Goal: Submit feedback/report problem

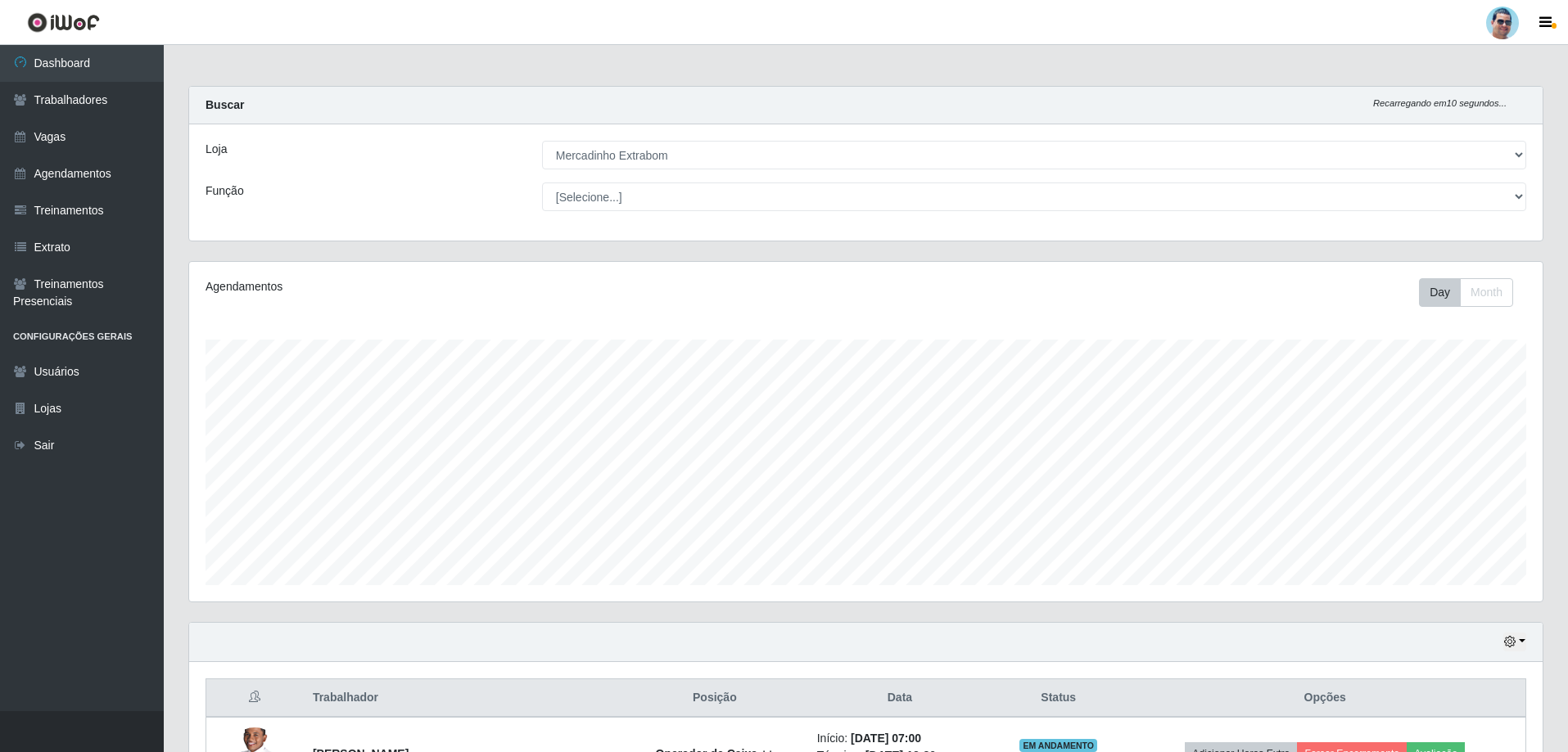
select select "175"
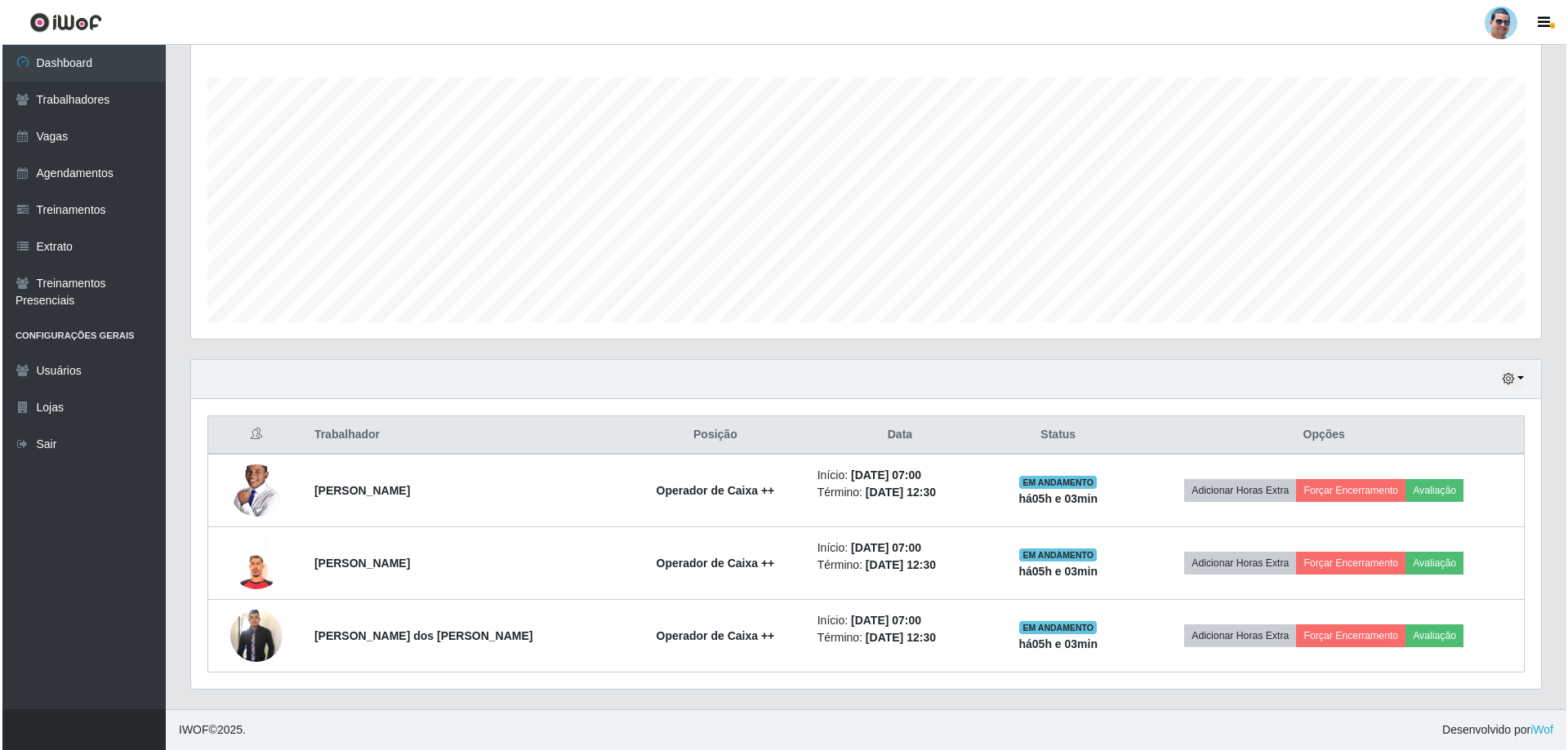
scroll to position [339, 1350]
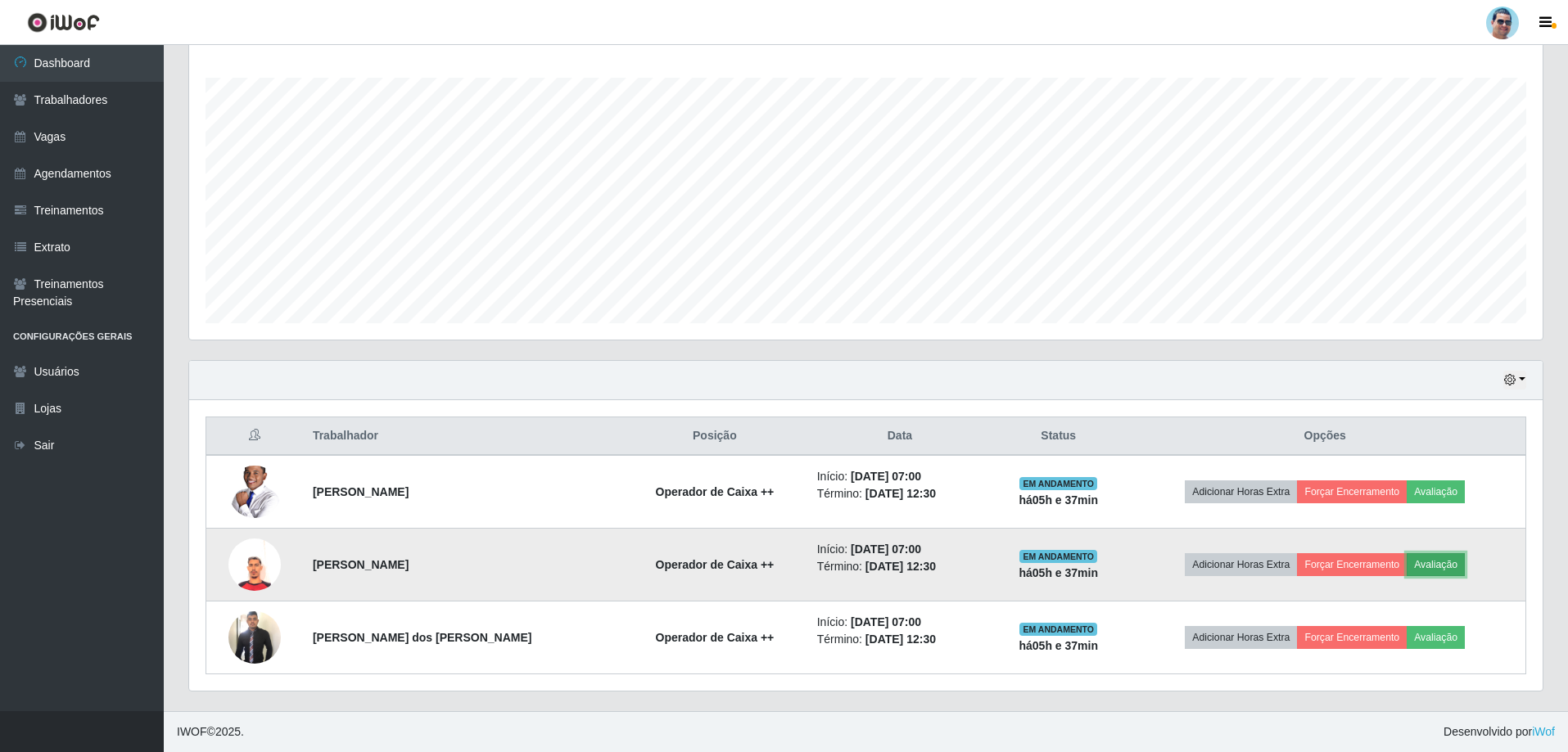
click at [1451, 556] on button "Avaliação" at bounding box center [1435, 564] width 58 height 23
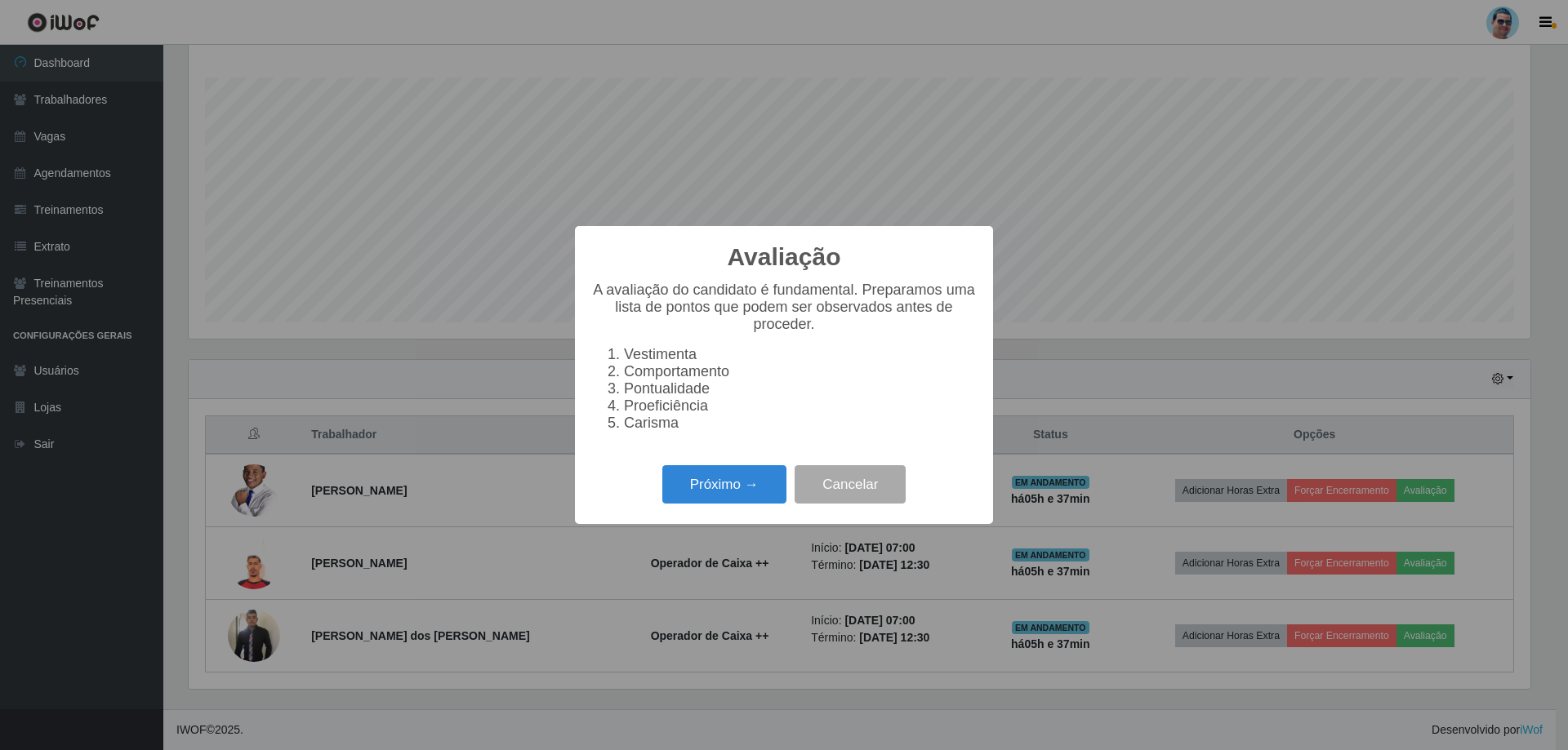
scroll to position [339, 1342]
click at [711, 486] on button "Próximo →" at bounding box center [725, 484] width 124 height 38
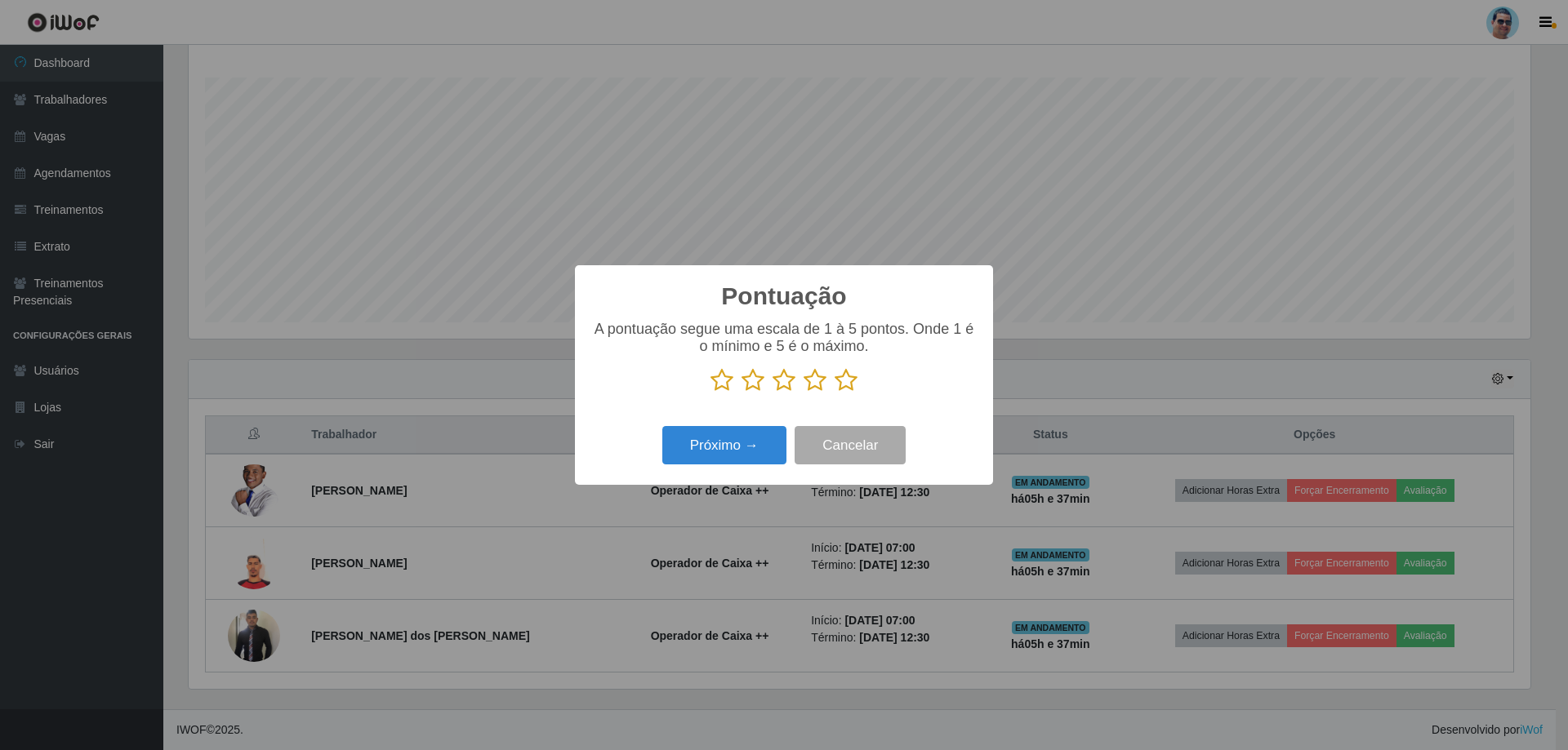
click at [849, 384] on icon at bounding box center [846, 380] width 23 height 25
click at [835, 393] on input "radio" at bounding box center [835, 393] width 0 height 0
click at [749, 465] on button "Próximo →" at bounding box center [725, 445] width 124 height 38
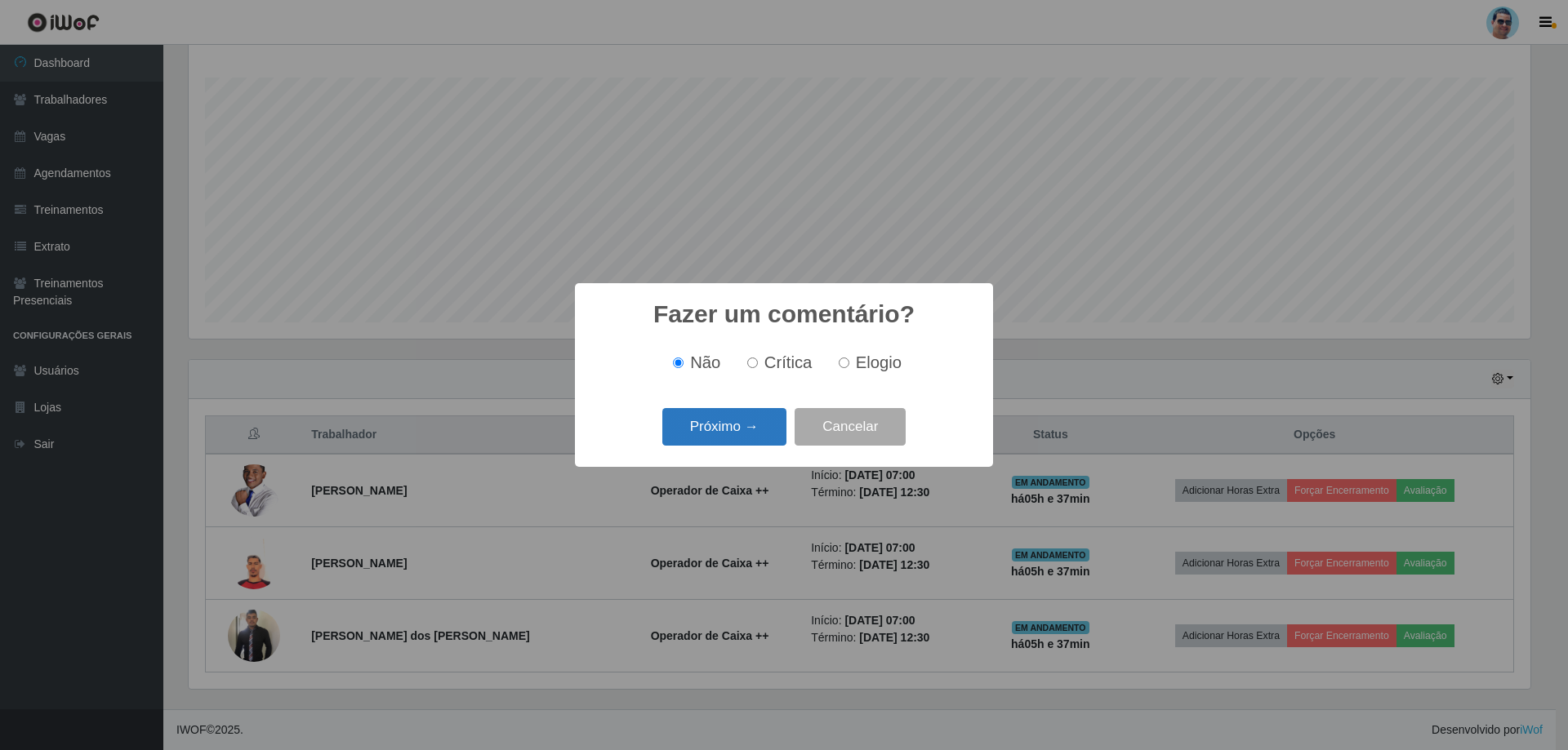
click at [751, 430] on button "Próximo →" at bounding box center [725, 426] width 124 height 38
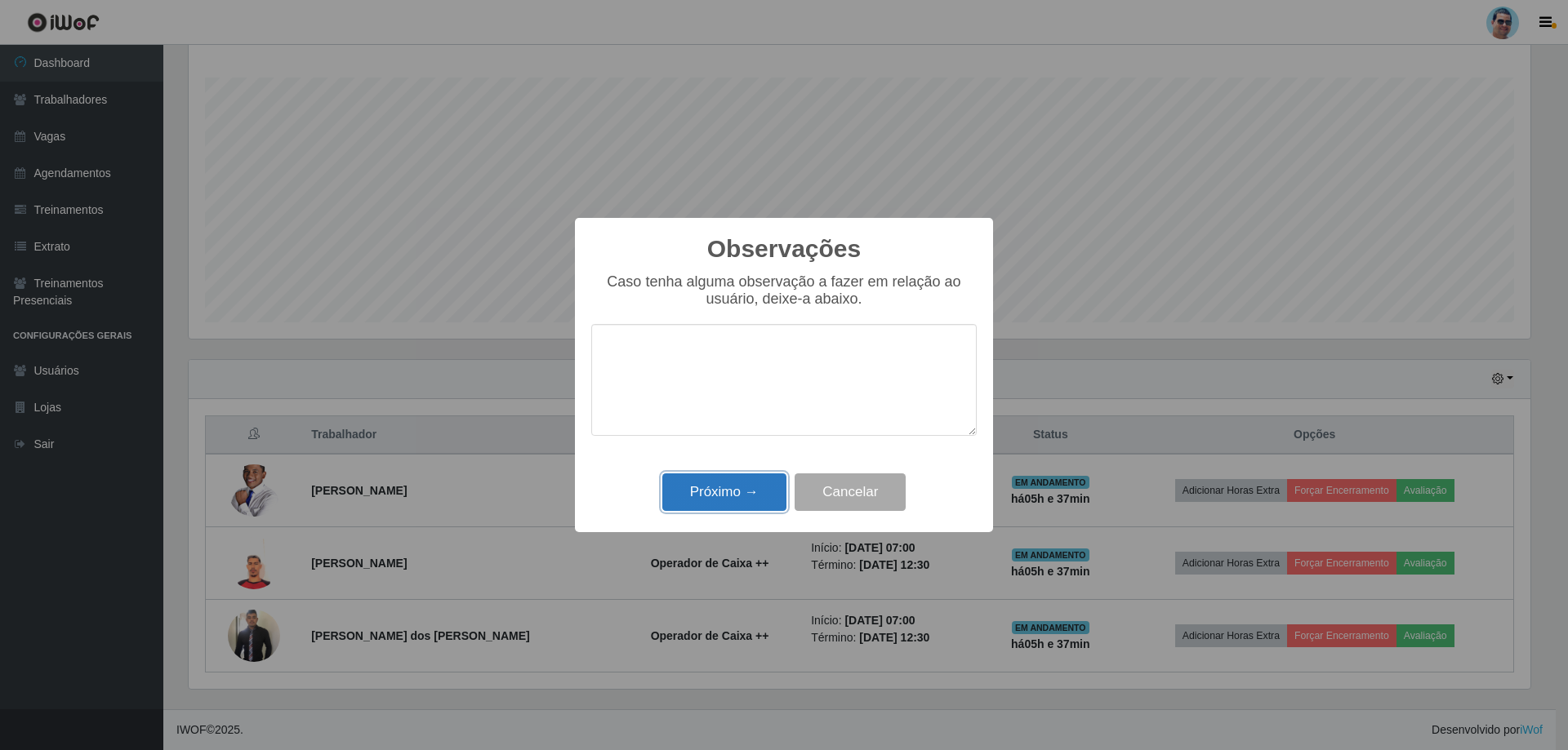
click at [740, 511] on button "Próximo →" at bounding box center [725, 492] width 124 height 38
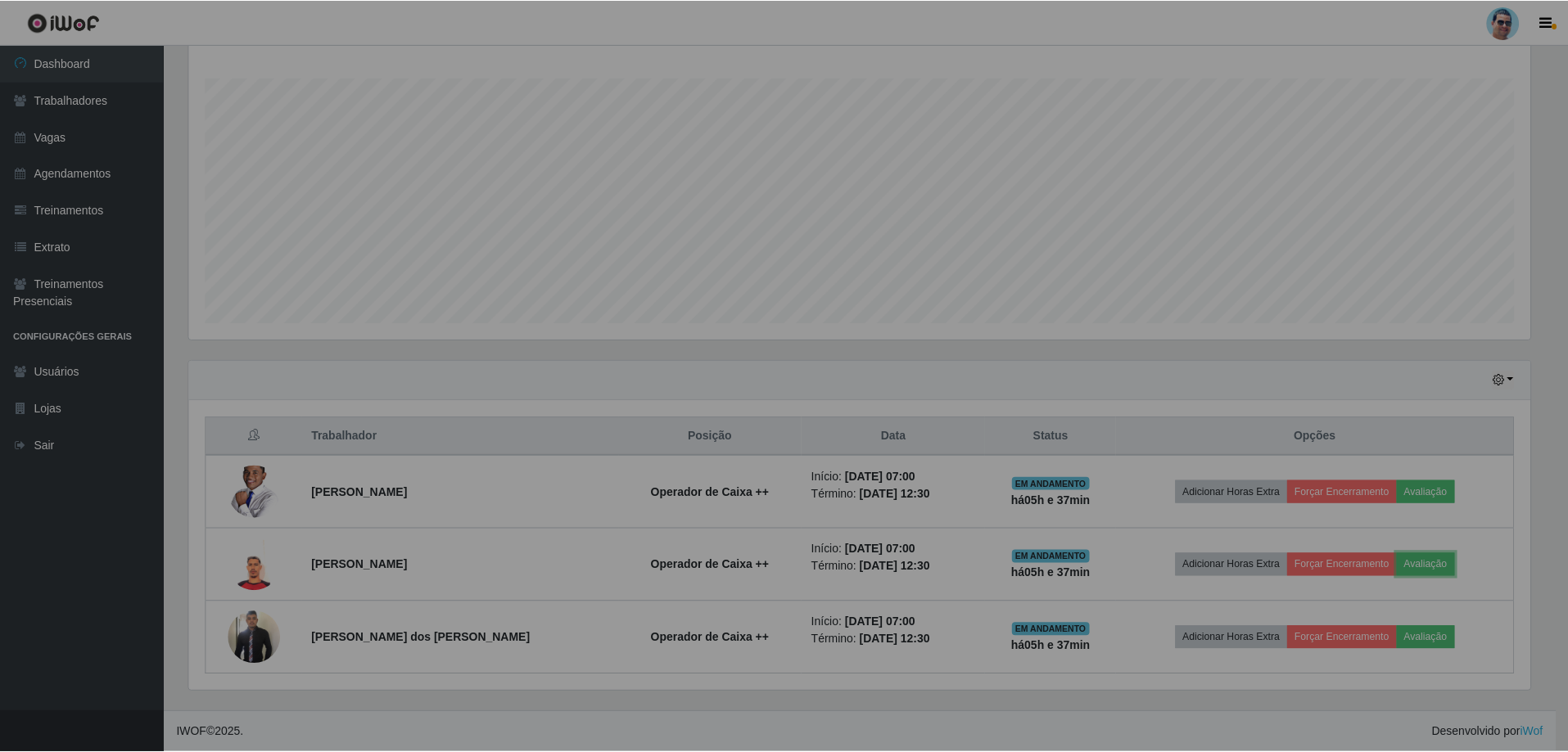
scroll to position [340, 1354]
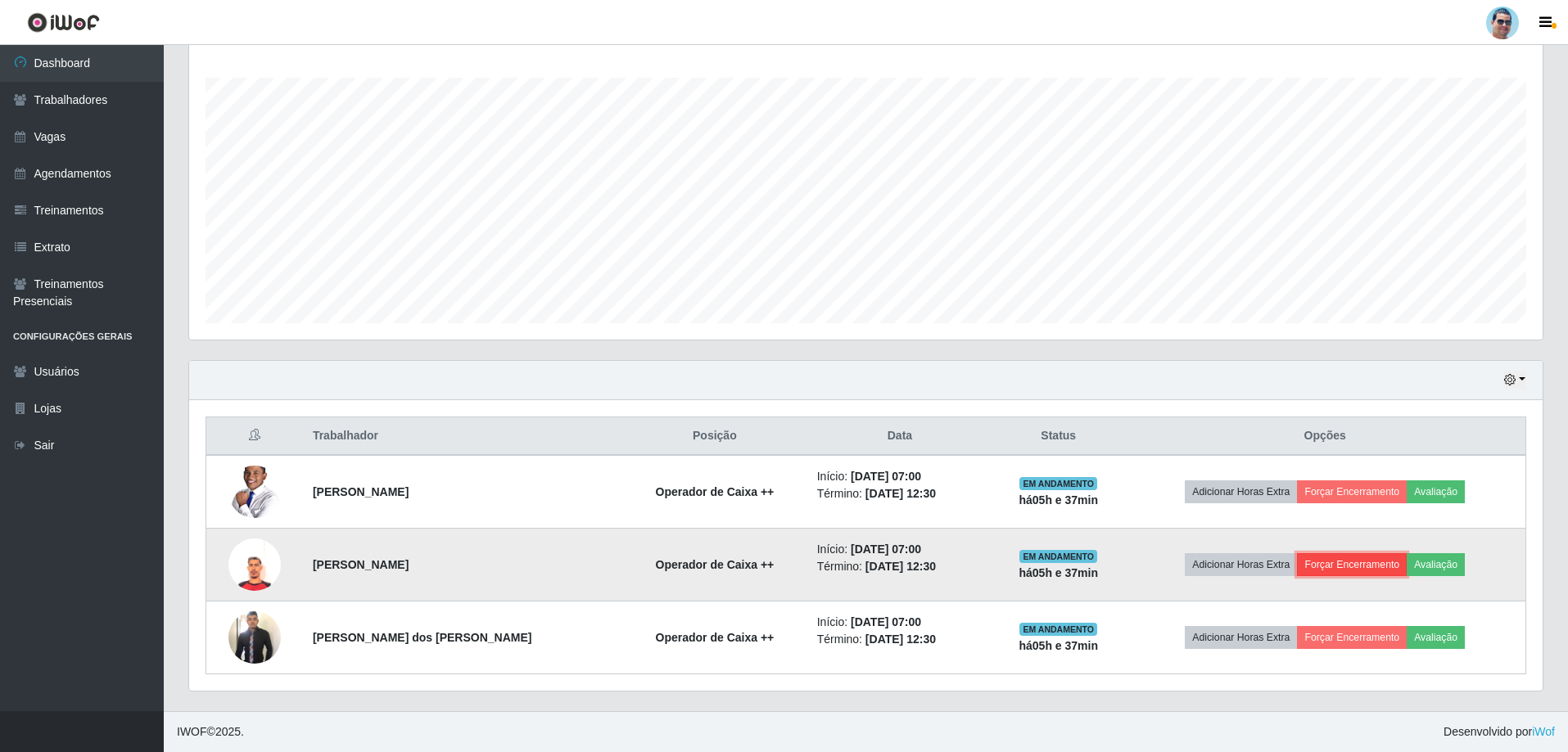
click at [1314, 564] on button "Forçar Encerramento" at bounding box center [1352, 564] width 109 height 23
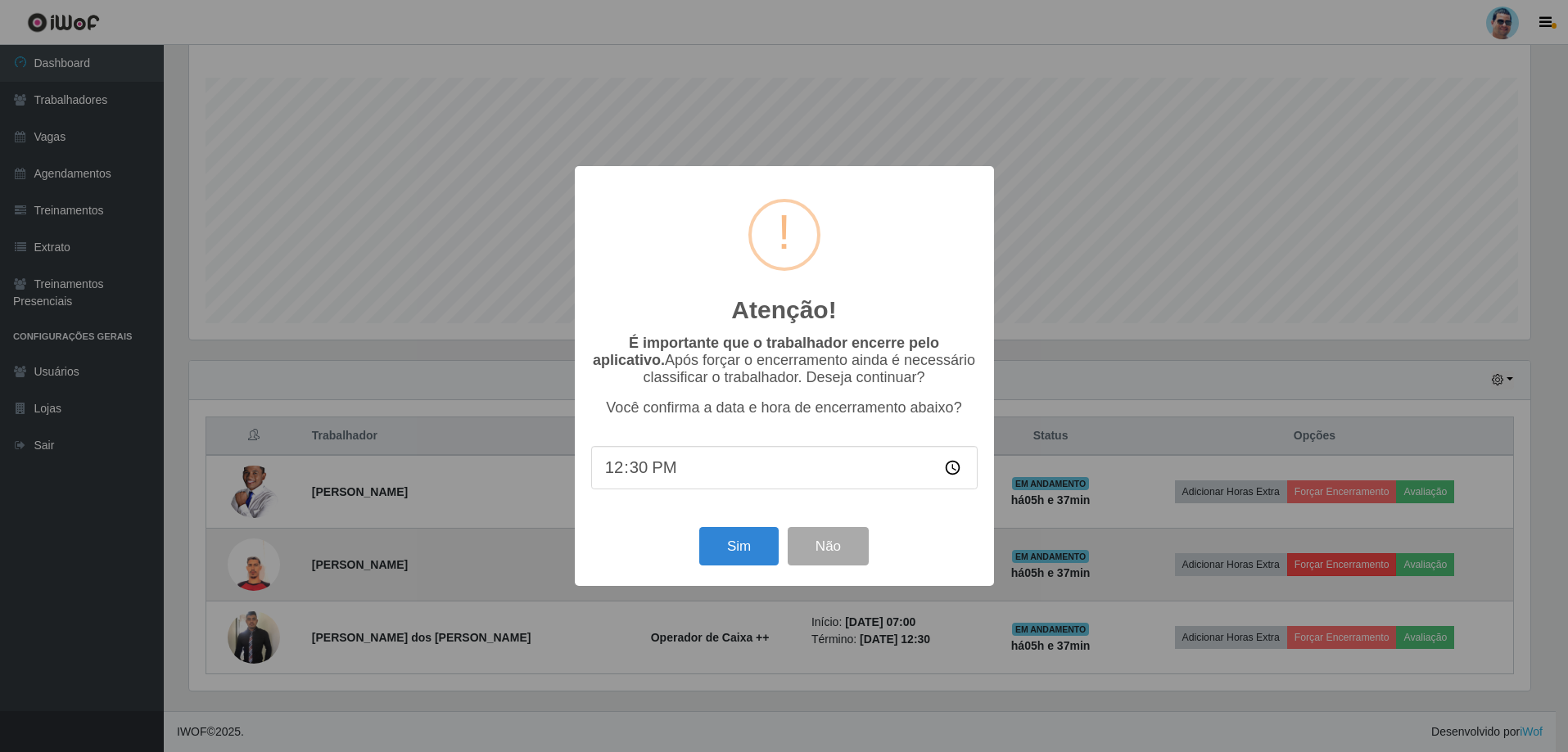
scroll to position [340, 1346]
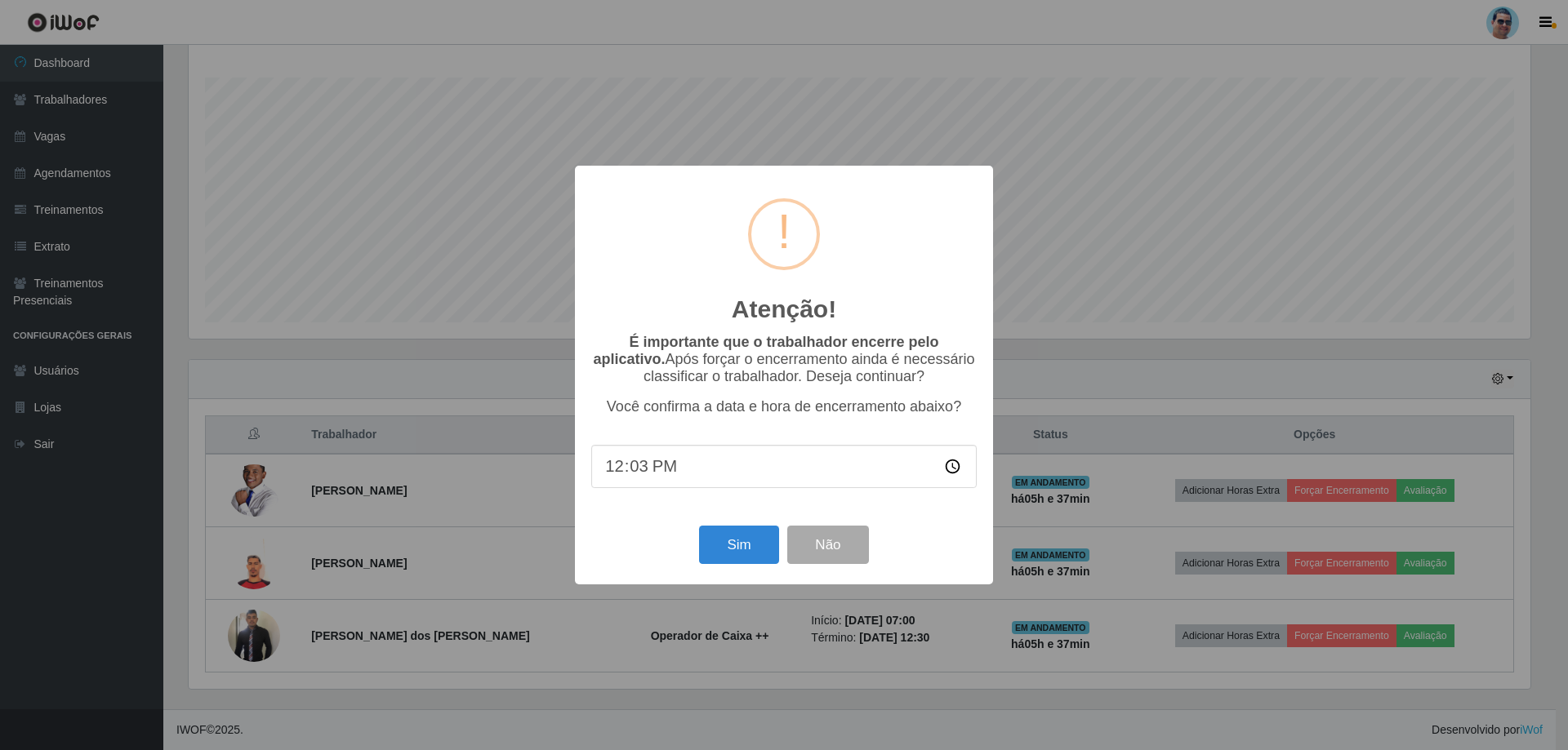
type input "12:36"
click at [769, 540] on button "Sim" at bounding box center [738, 544] width 79 height 38
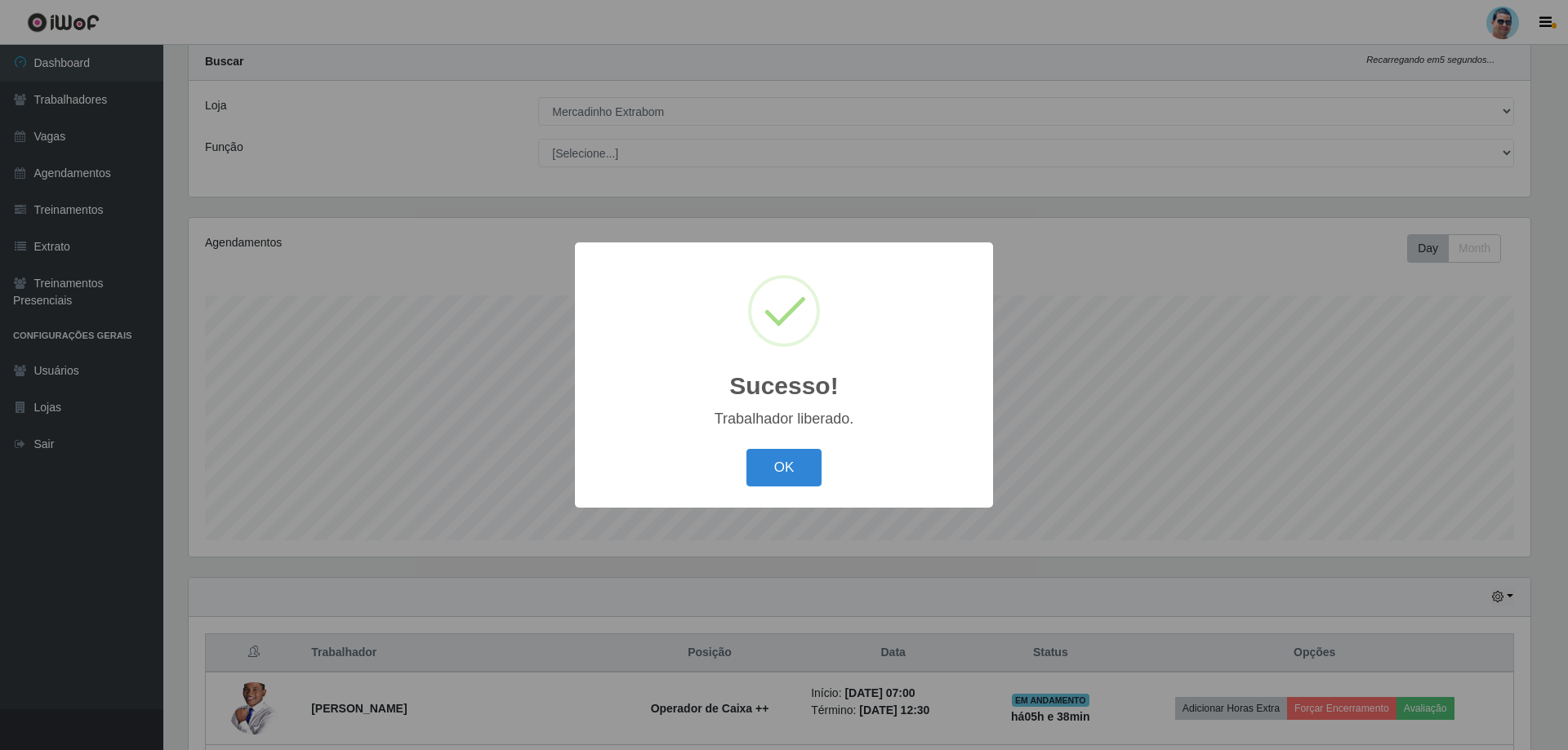
click at [747, 449] on button "OK" at bounding box center [785, 467] width 76 height 38
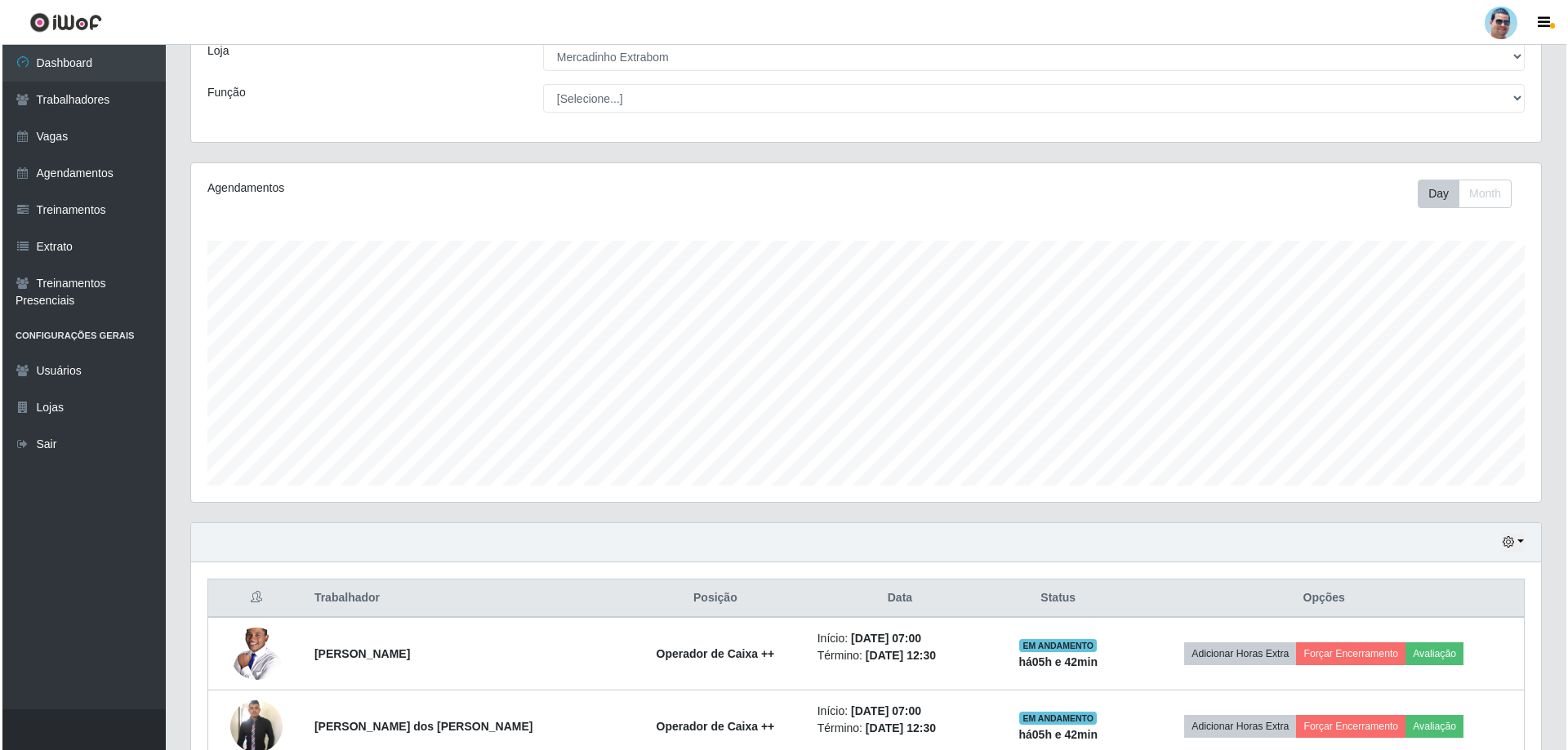
scroll to position [125, 0]
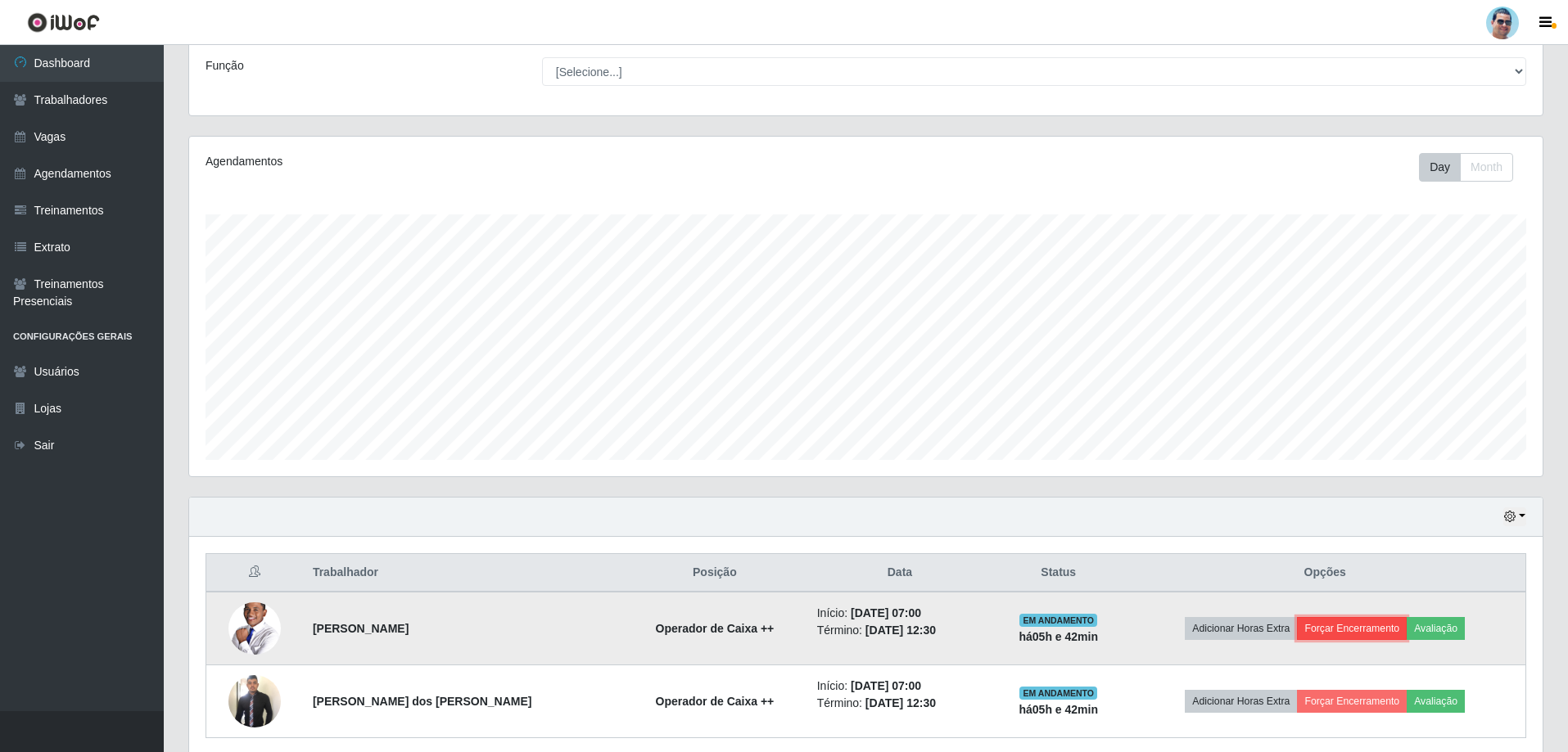
click at [1330, 630] on button "Forçar Encerramento" at bounding box center [1352, 628] width 109 height 23
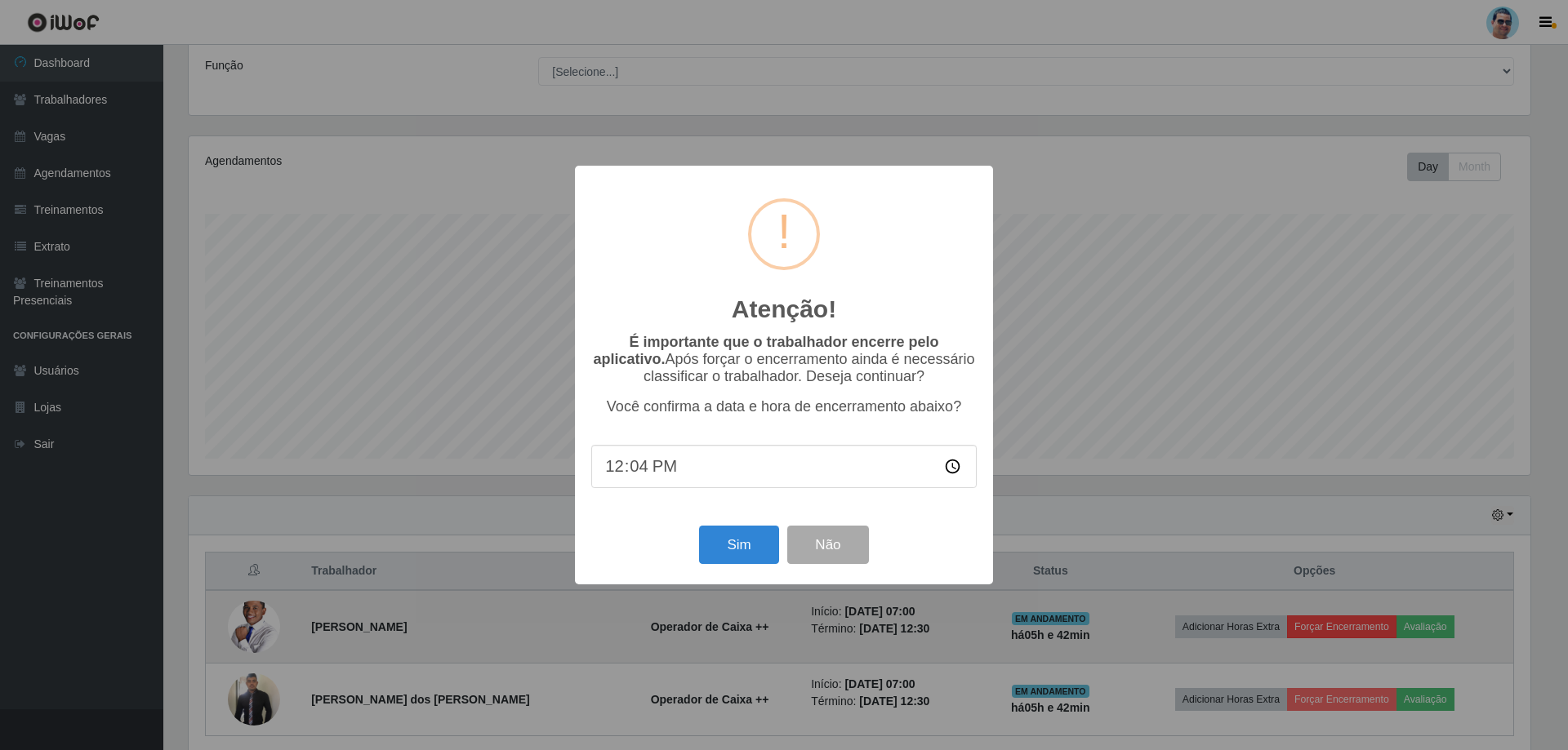
type input "12:42"
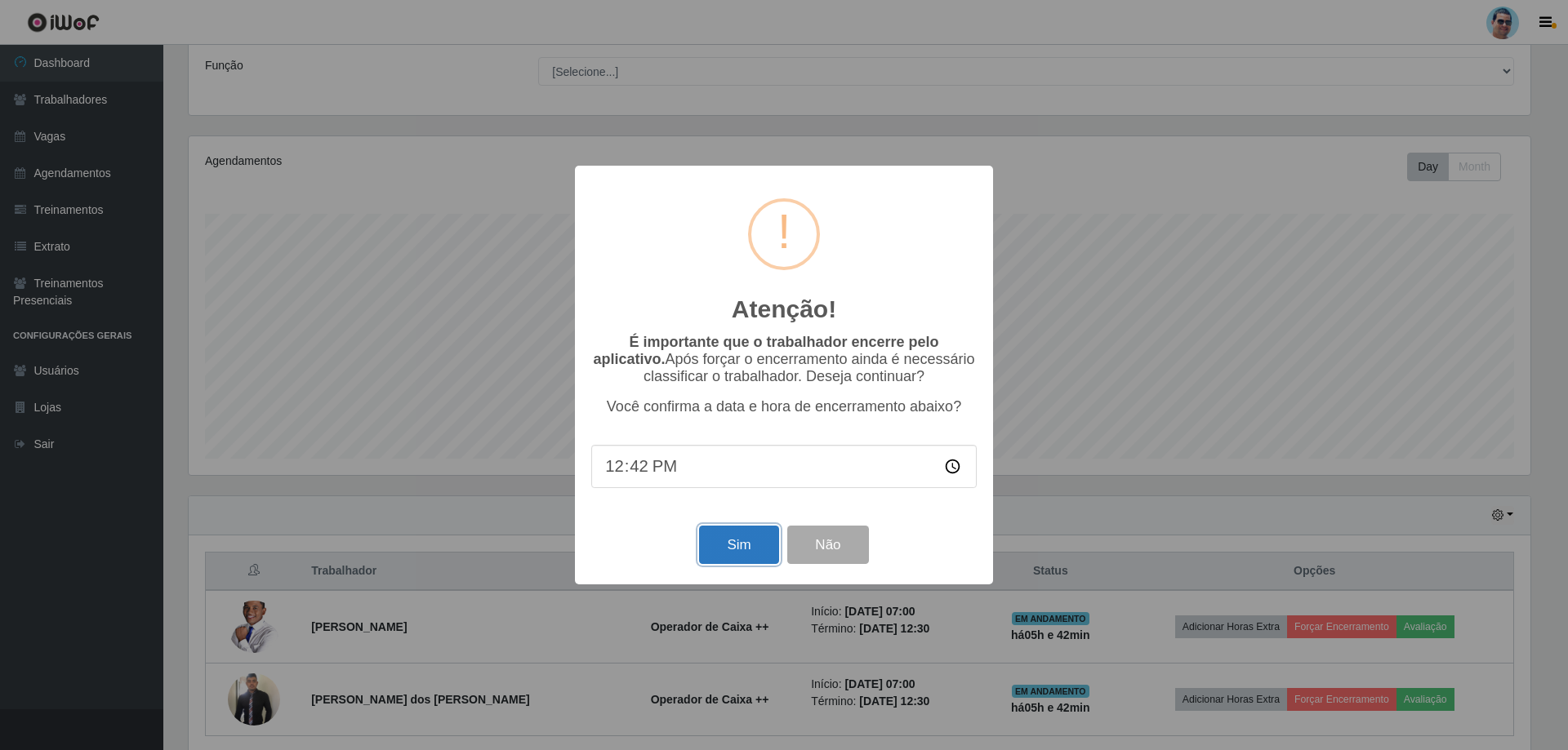
click at [747, 552] on button "Sim" at bounding box center [738, 544] width 79 height 38
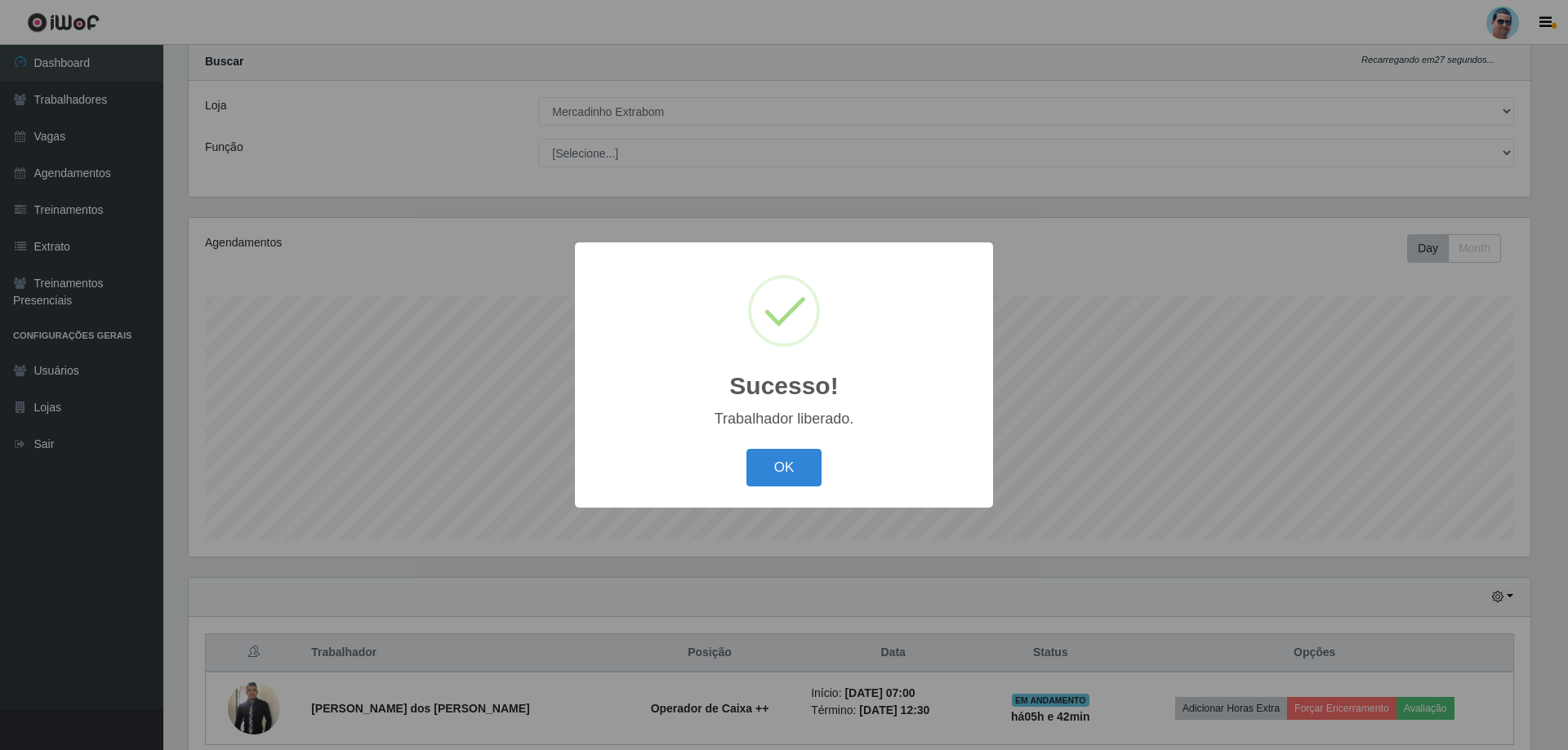
click at [747, 449] on button "OK" at bounding box center [785, 467] width 76 height 38
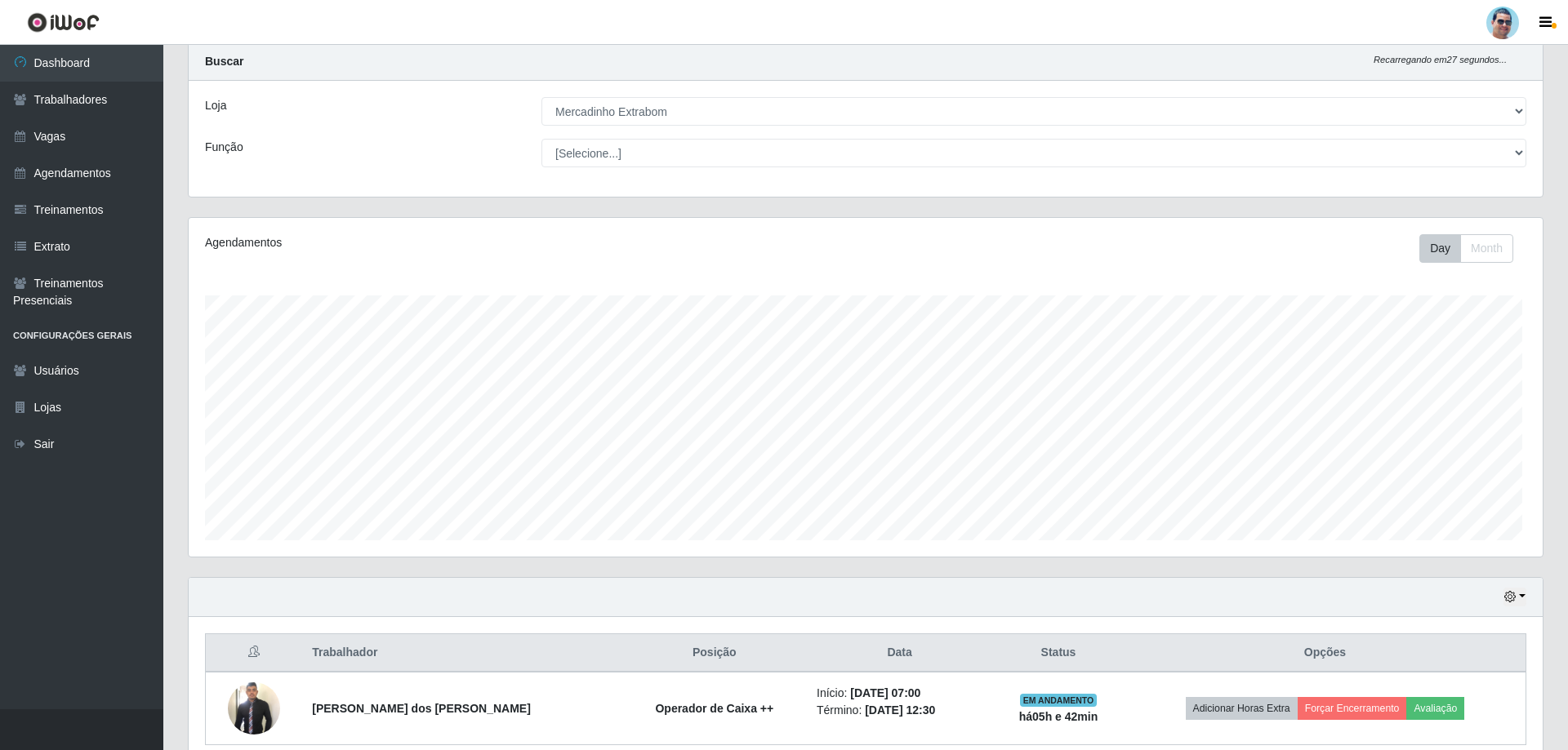
scroll to position [339, 1350]
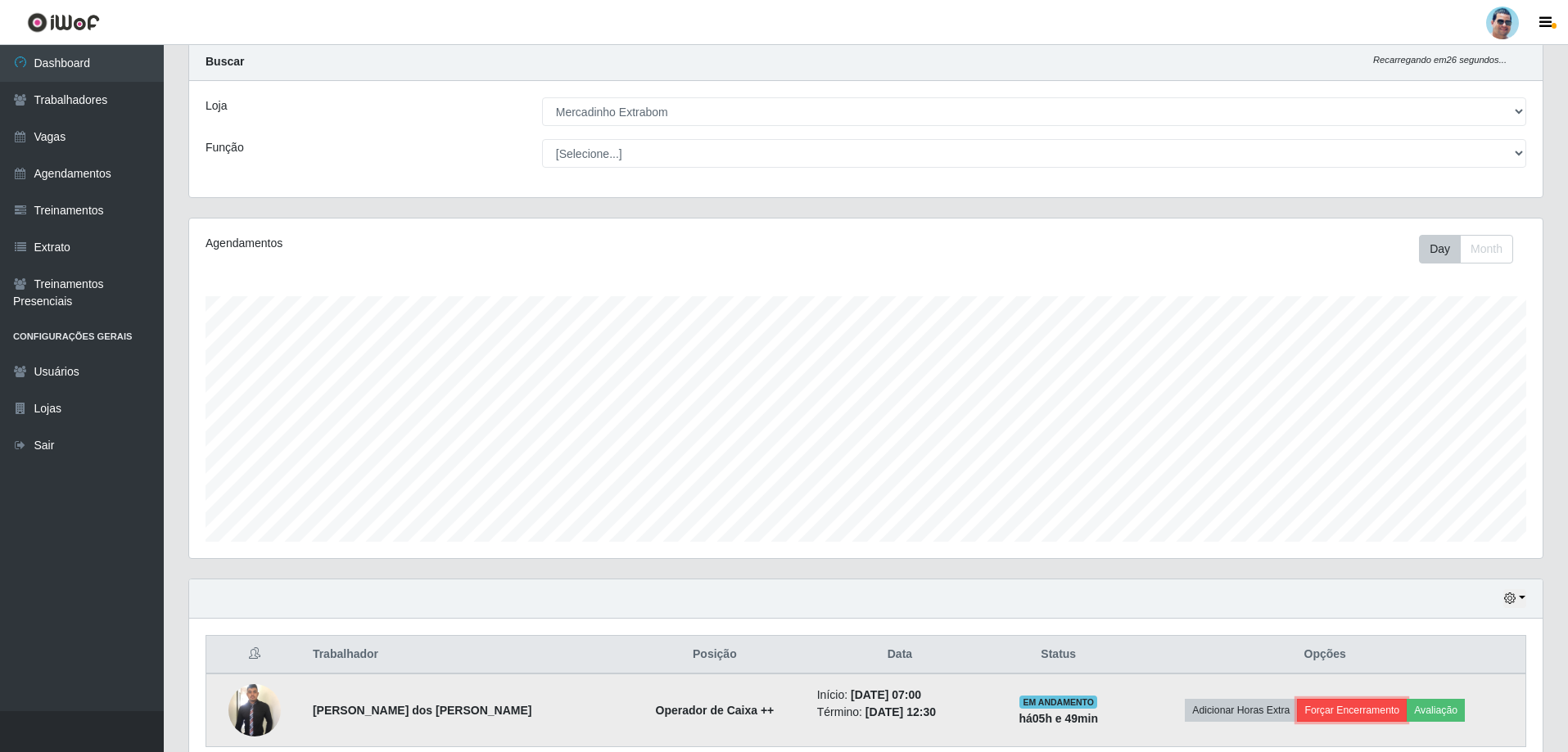
click at [1338, 708] on button "Forçar Encerramento" at bounding box center [1352, 710] width 109 height 23
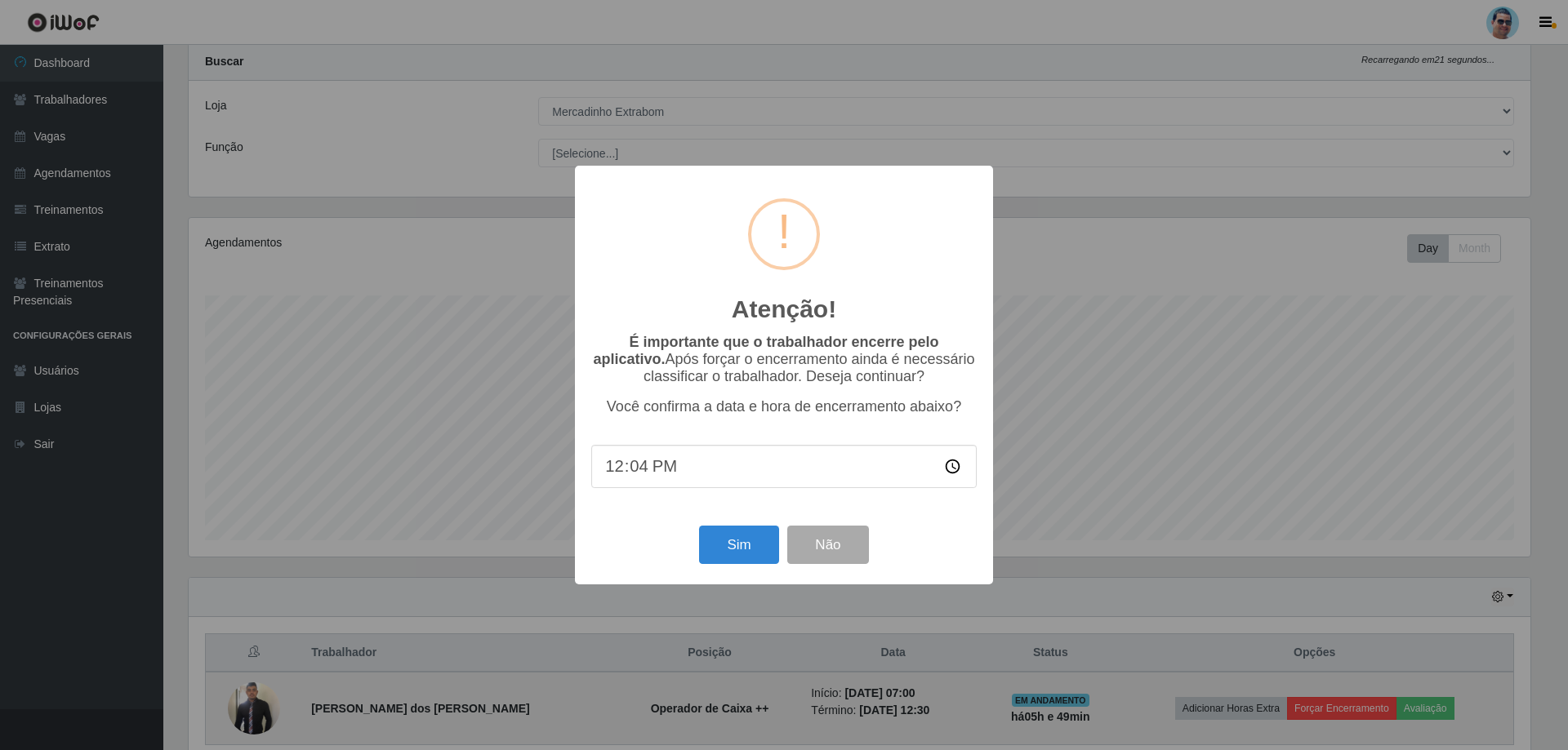
type input "12:46"
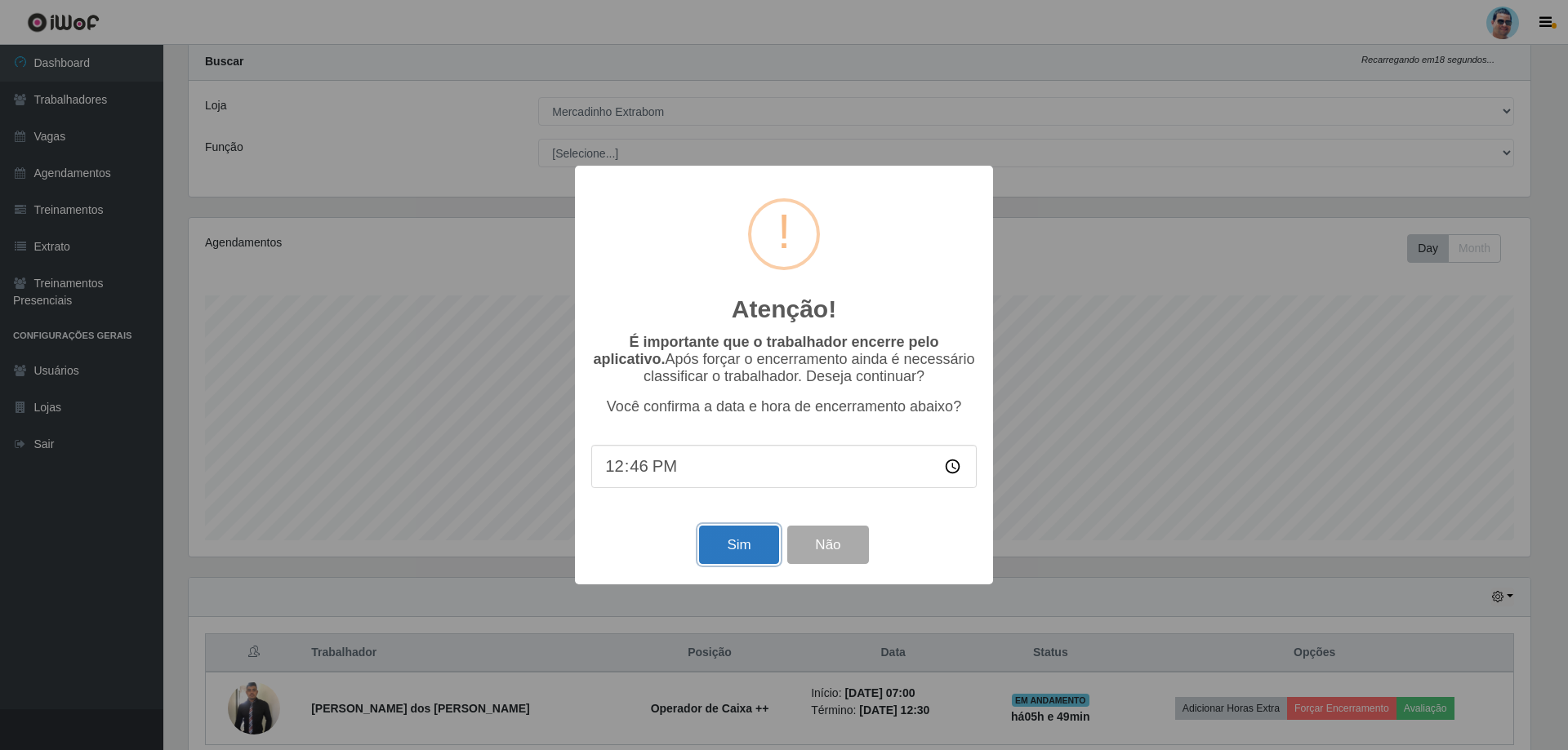
click at [751, 562] on button "Sim" at bounding box center [738, 544] width 79 height 38
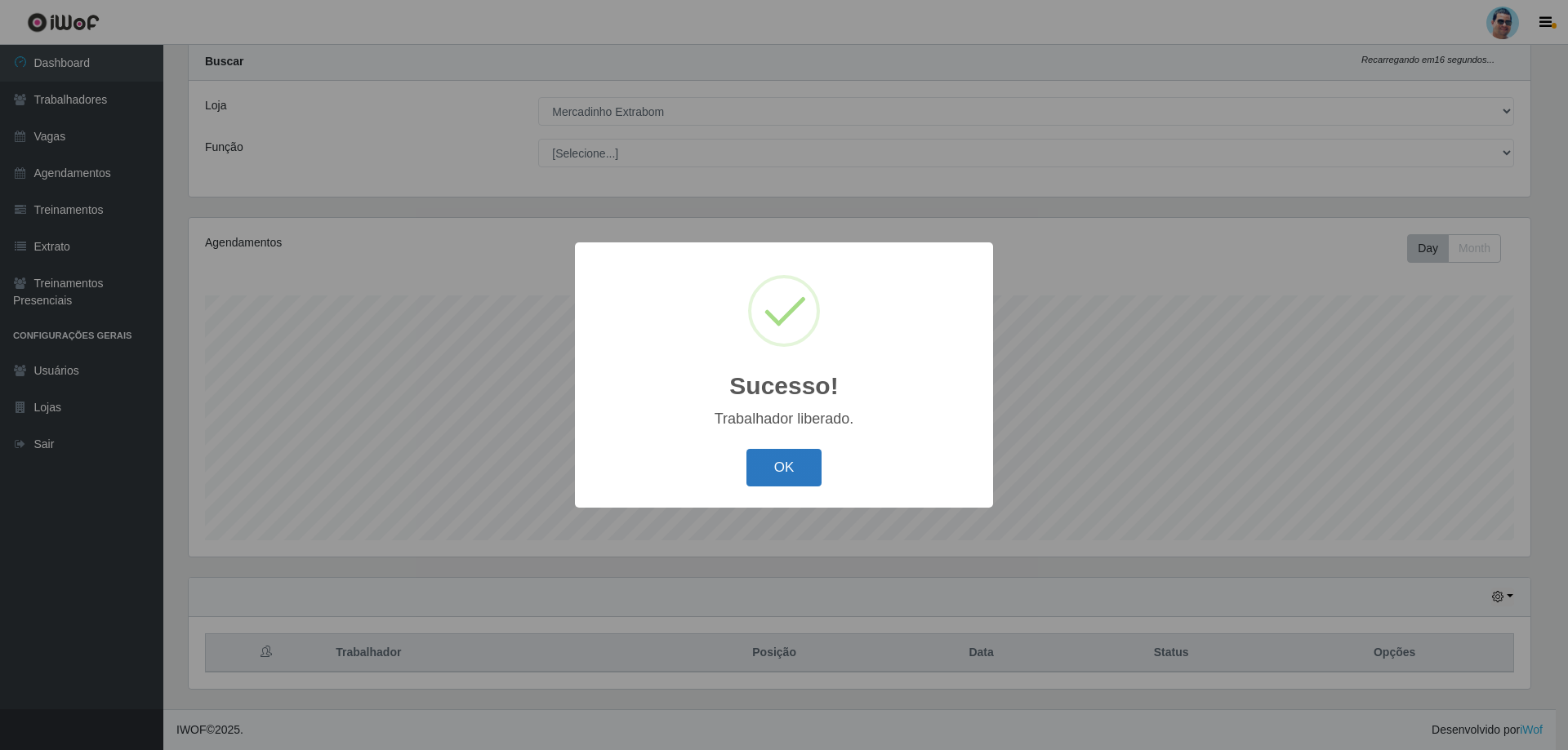
click at [756, 470] on button "OK" at bounding box center [785, 467] width 76 height 38
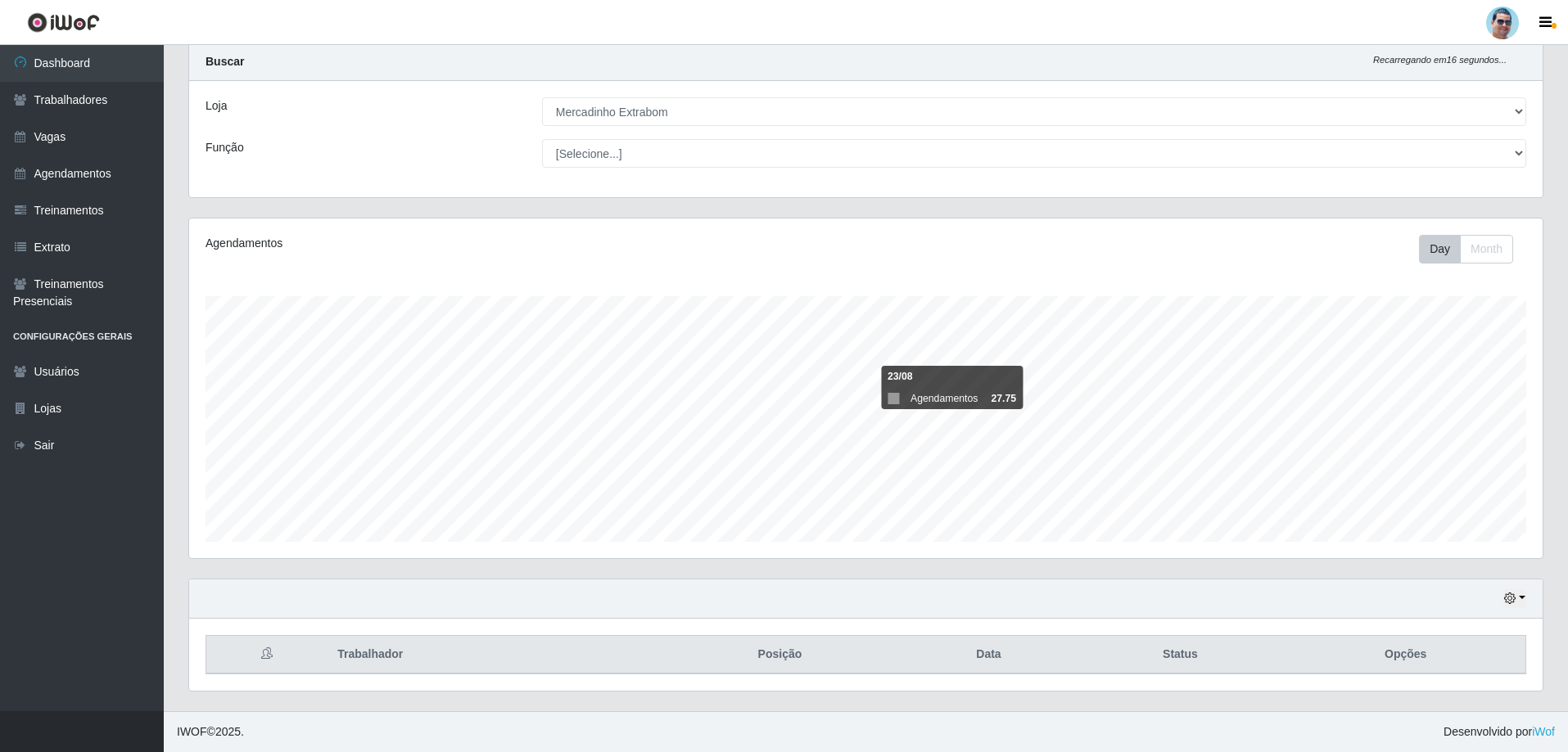
scroll to position [340, 1354]
